Goal: Information Seeking & Learning: Learn about a topic

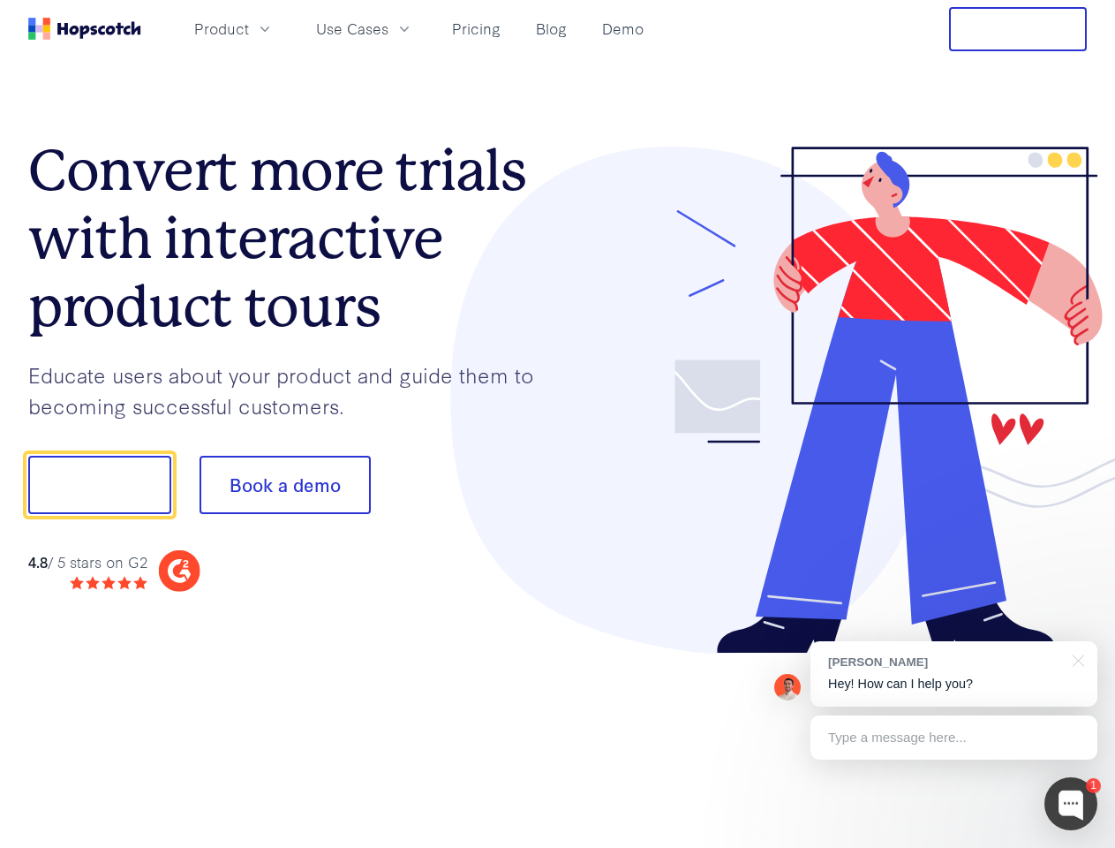
click at [558, 424] on div at bounding box center [823, 401] width 530 height 508
click at [249, 28] on span "Product" at bounding box center [221, 29] width 55 height 22
click at [389, 28] on span "Use Cases" at bounding box center [352, 29] width 72 height 22
click at [1018, 29] on button "Free Trial" at bounding box center [1018, 29] width 138 height 44
click at [99, 485] on button "Show me!" at bounding box center [99, 485] width 143 height 58
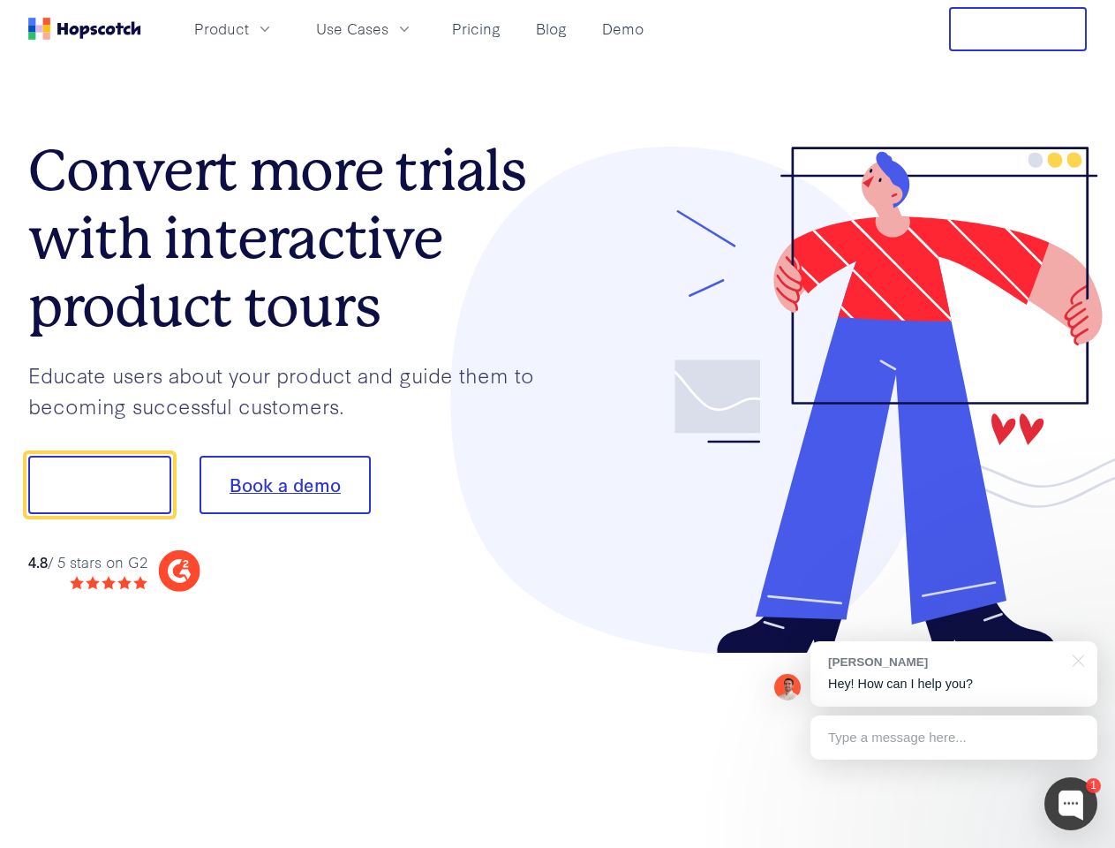
click at [284, 485] on button "Book a demo" at bounding box center [285, 485] width 171 height 58
click at [1071, 804] on div at bounding box center [1071, 803] width 53 height 53
click at [954, 674] on div "[PERSON_NAME] Hey! How can I help you?" at bounding box center [954, 673] width 287 height 65
click at [1075, 659] on div at bounding box center [931, 601] width 331 height 352
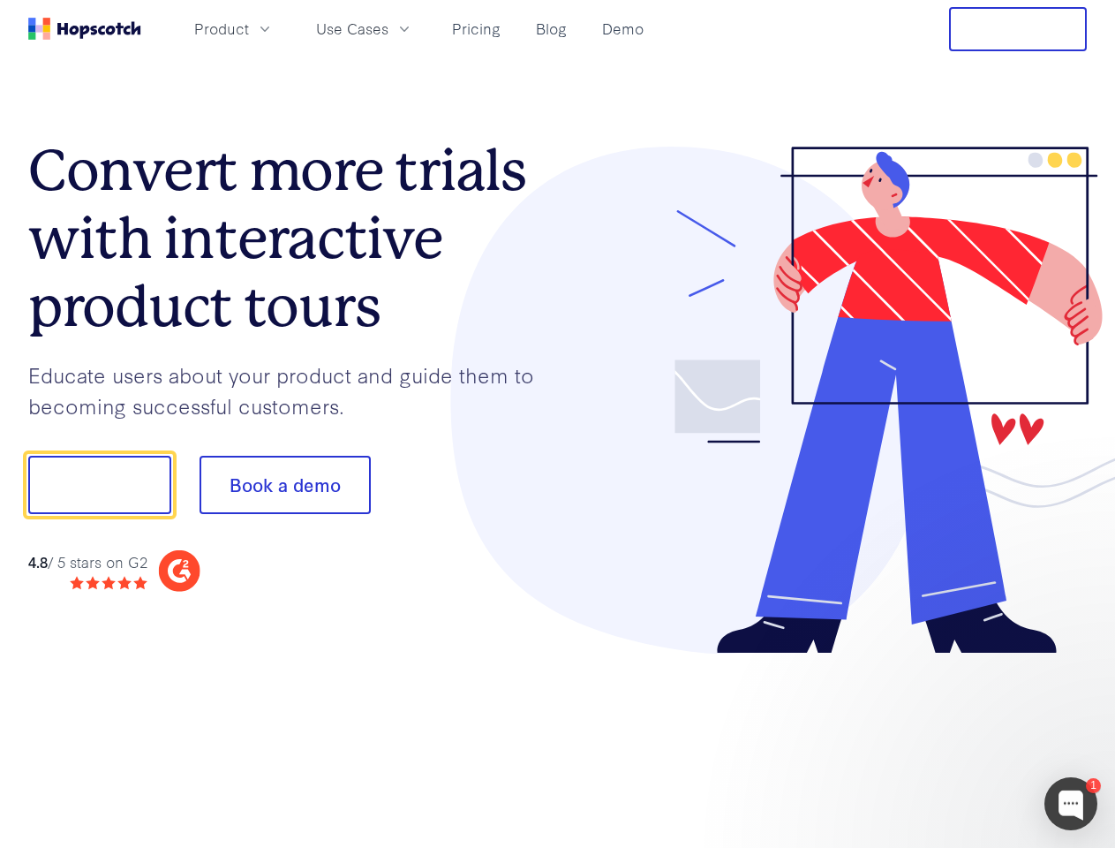
click at [954, 737] on div at bounding box center [931, 601] width 331 height 352
